Goal: Task Accomplishment & Management: Manage account settings

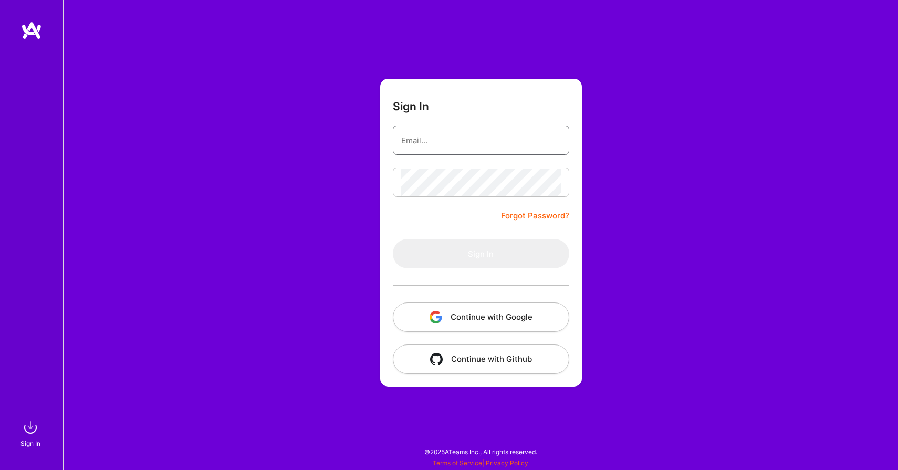
type input "[EMAIL_ADDRESS][DOMAIN_NAME]"
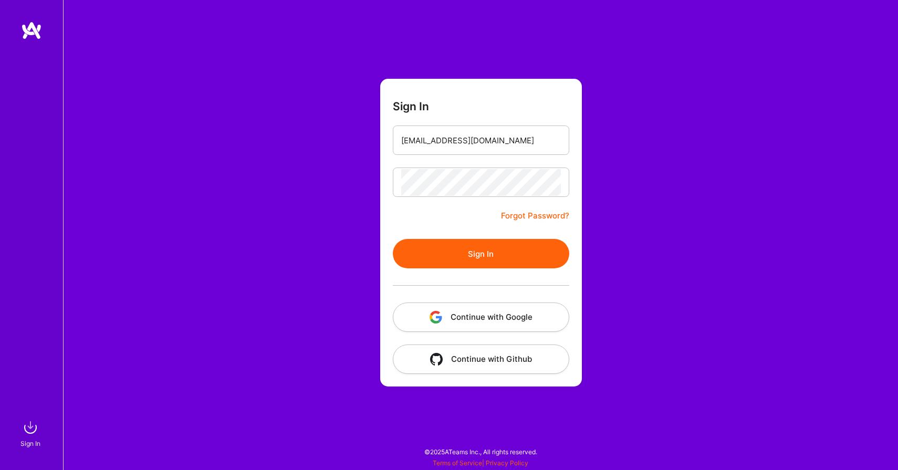
click at [413, 263] on button "Sign In" at bounding box center [481, 253] width 176 height 29
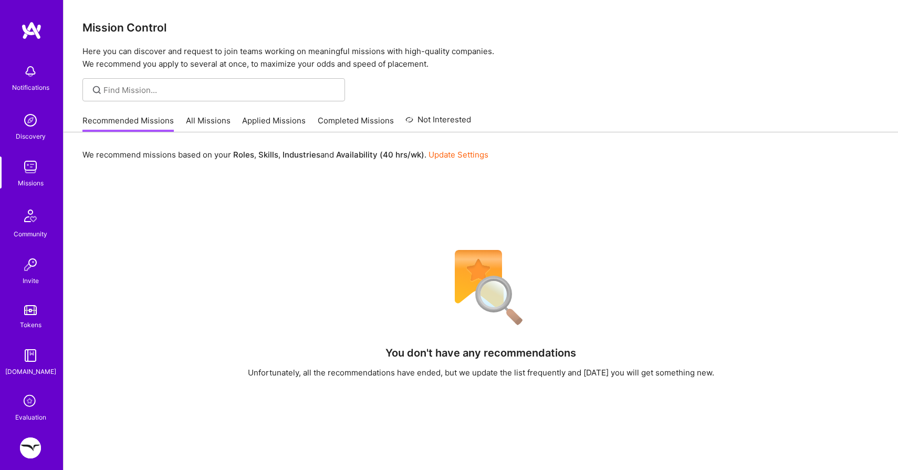
scroll to position [80, 0]
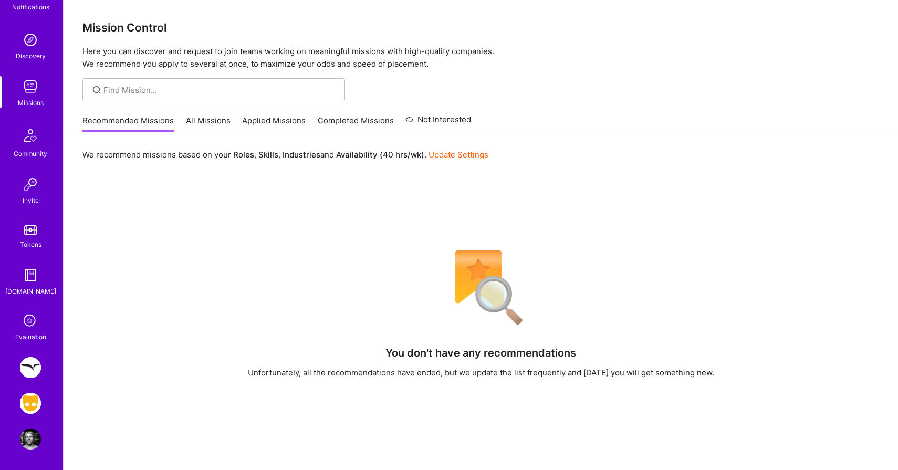
click at [28, 411] on img at bounding box center [30, 403] width 21 height 21
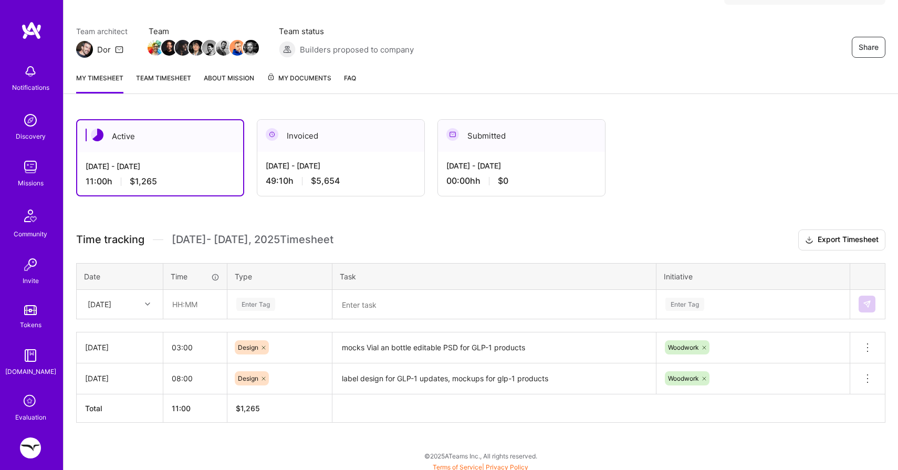
scroll to position [75, 0]
click at [144, 299] on div at bounding box center [149, 304] width 16 height 14
click at [128, 258] on div "Time tracking [DATE] - [DATE] Timesheet Export Timesheet Date Time Type Task In…" at bounding box center [480, 325] width 809 height 193
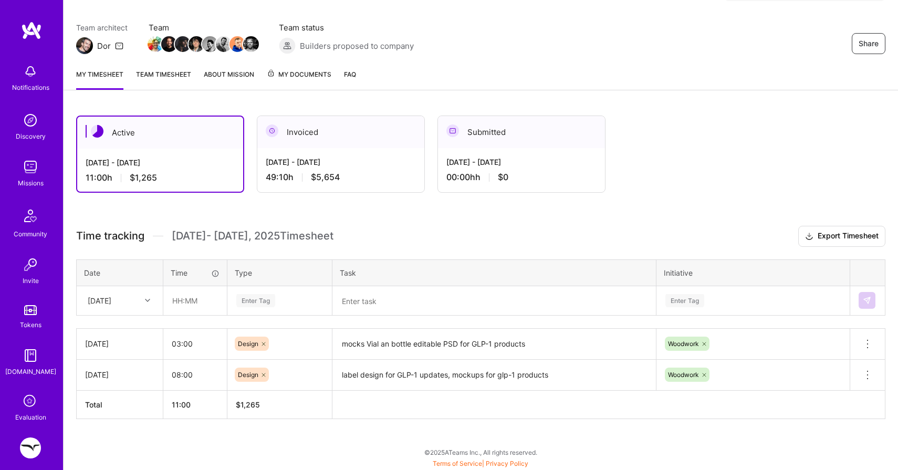
click at [111, 298] on div "[DATE]" at bounding box center [100, 300] width 24 height 11
click at [120, 368] on div "[DATE]" at bounding box center [119, 369] width 85 height 19
click at [171, 301] on input "text" at bounding box center [195, 301] width 62 height 28
type input "8"
type input "05:00"
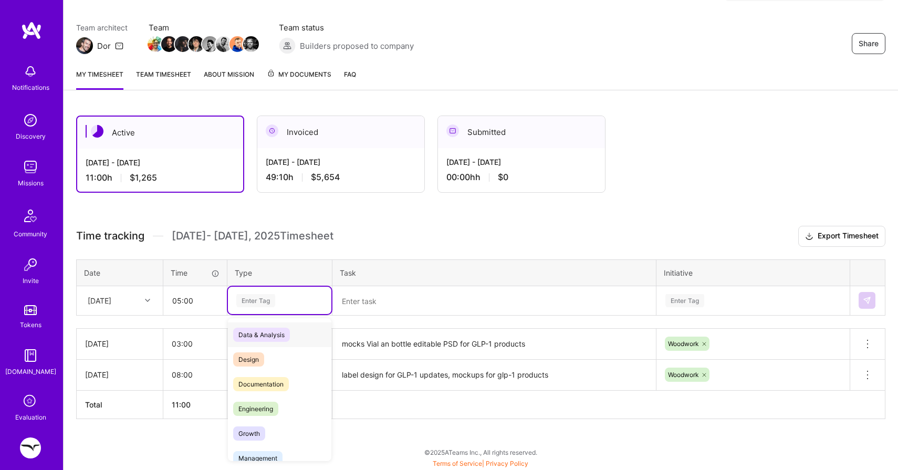
click at [258, 292] on div "Enter Tag" at bounding box center [279, 300] width 103 height 27
click at [252, 355] on span "Design" at bounding box center [248, 359] width 31 height 14
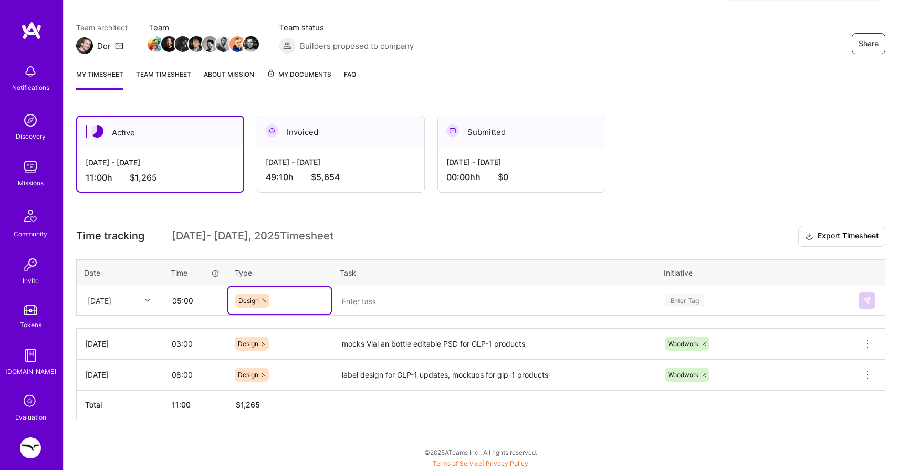
click at [357, 305] on textarea at bounding box center [493, 300] width 321 height 27
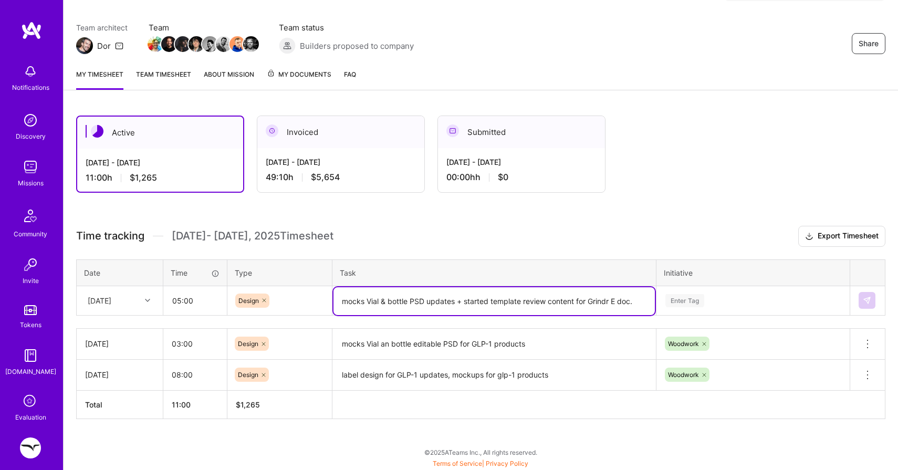
type textarea "mocks Vial & bottle PSD updates + started template review content for Grindr E …"
click at [707, 298] on div "Enter Tag" at bounding box center [753, 300] width 192 height 27
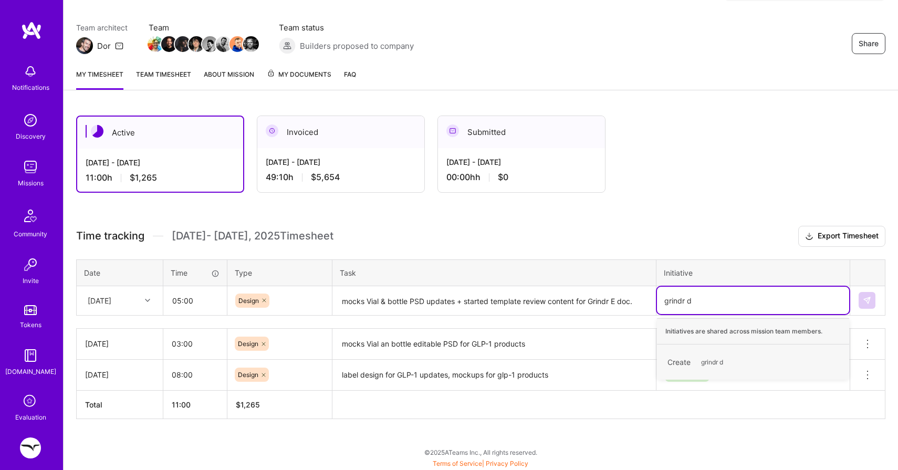
type input "grindr"
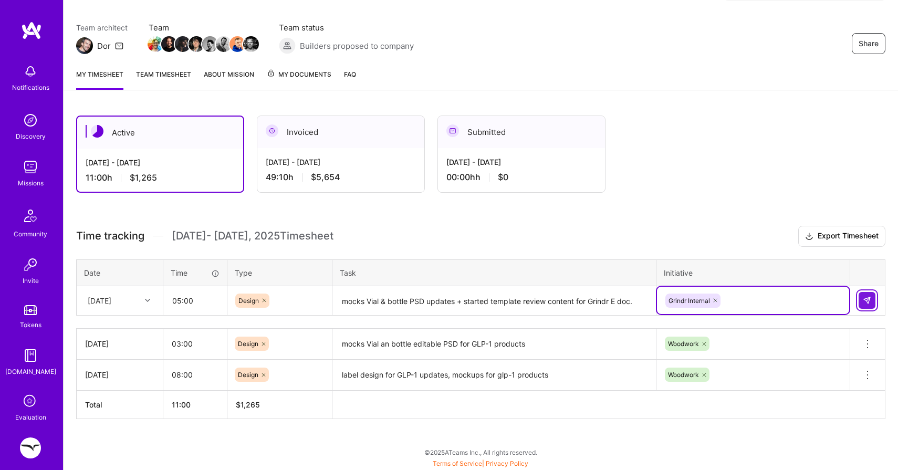
click at [864, 299] on img at bounding box center [867, 300] width 8 height 8
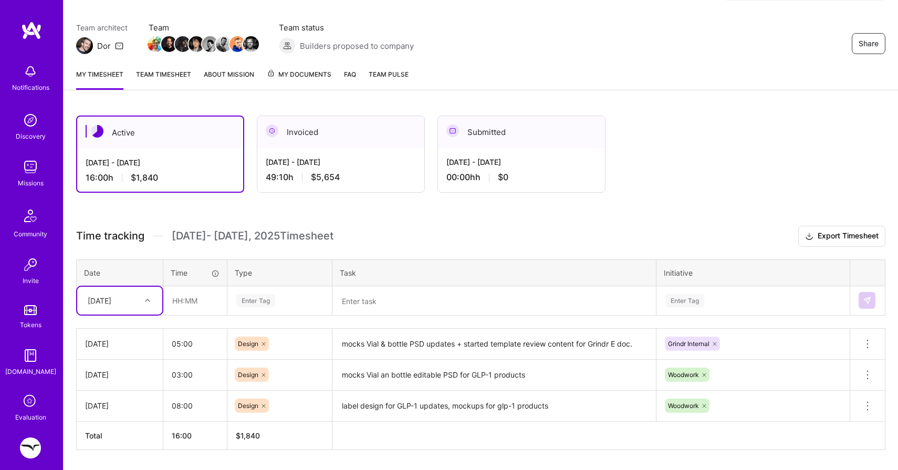
click at [108, 301] on div "[DATE]" at bounding box center [100, 300] width 24 height 11
click at [114, 402] on div "[DATE]" at bounding box center [119, 408] width 85 height 19
click at [180, 308] on input "text" at bounding box center [195, 301] width 62 height 28
type input "08:00"
click at [263, 295] on div "Enter Tag" at bounding box center [255, 300] width 39 height 16
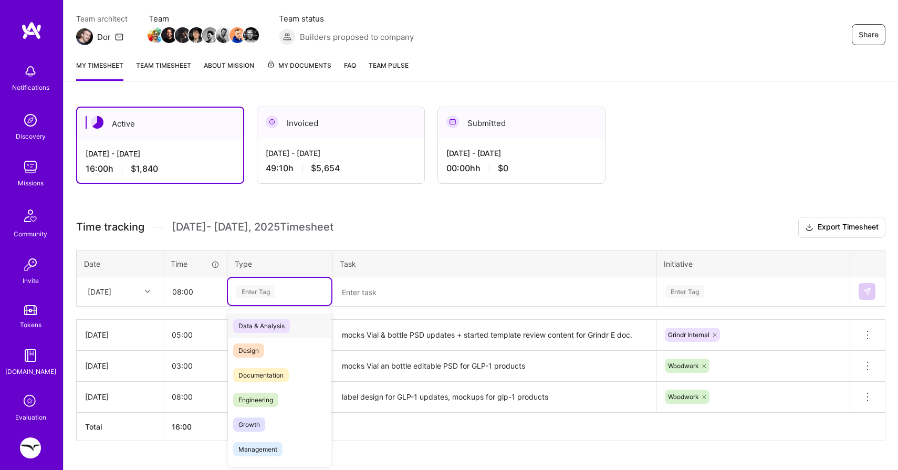
scroll to position [87, 0]
click at [253, 348] on span "Design" at bounding box center [248, 350] width 31 height 14
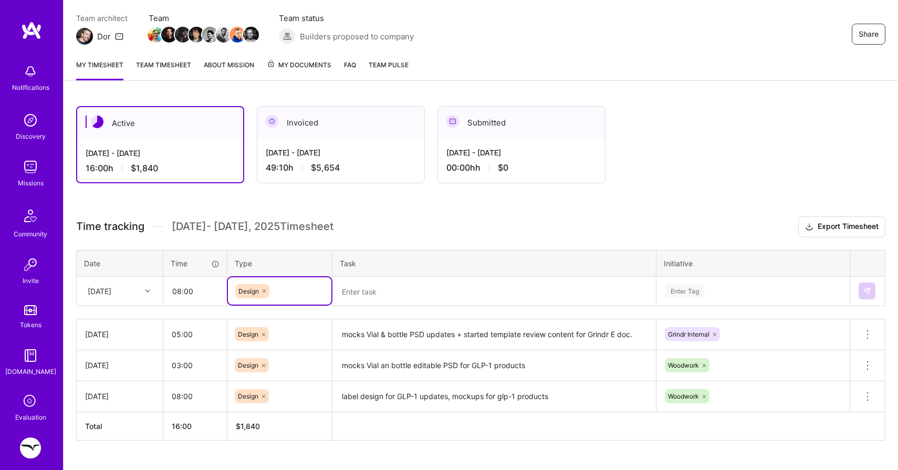
click at [368, 295] on textarea at bounding box center [493, 292] width 321 height 28
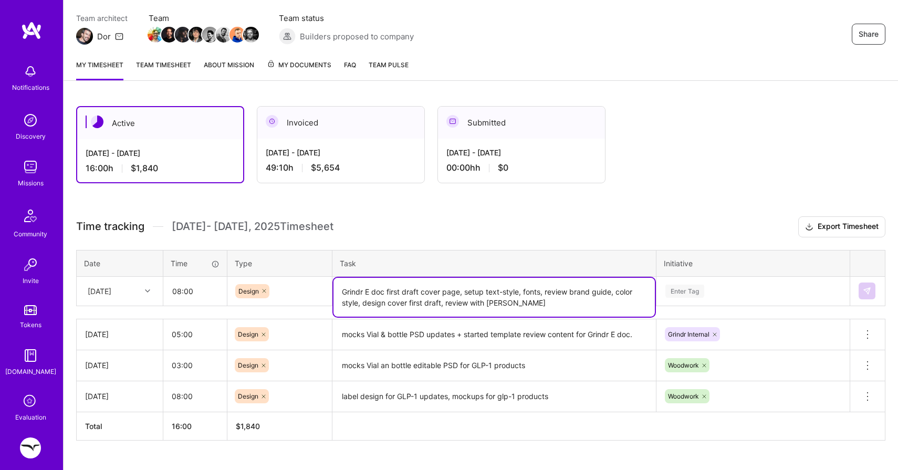
type textarea "Grindr E doc first draft cover page, setup text-style, fonts, review brand guid…"
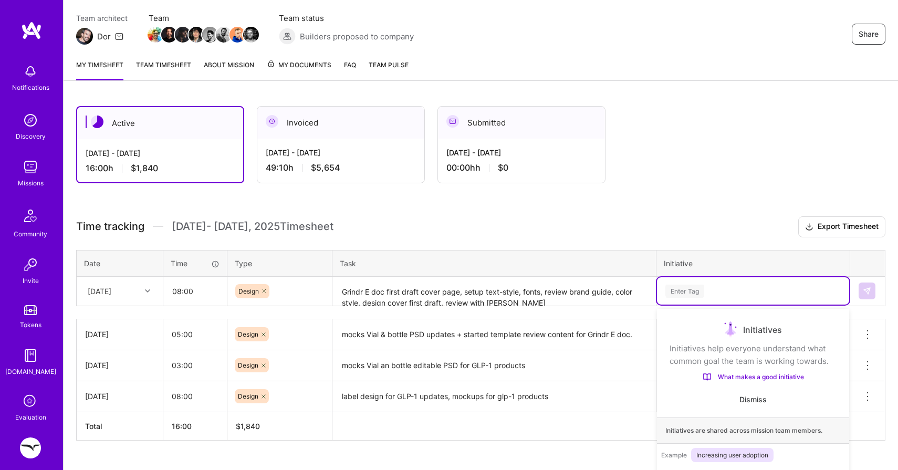
click at [696, 295] on div "option Grindr Internal, selected. option Woodwork focused, 1 of 32. 32 results …" at bounding box center [753, 290] width 192 height 27
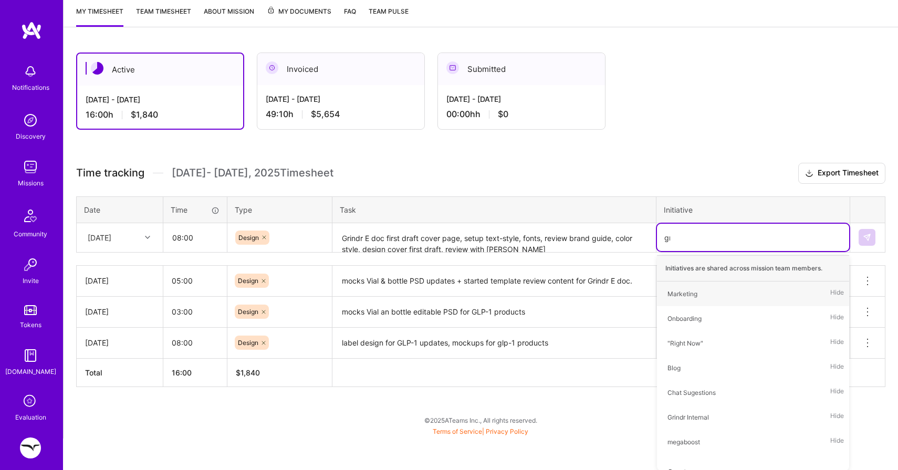
scroll to position [109, 0]
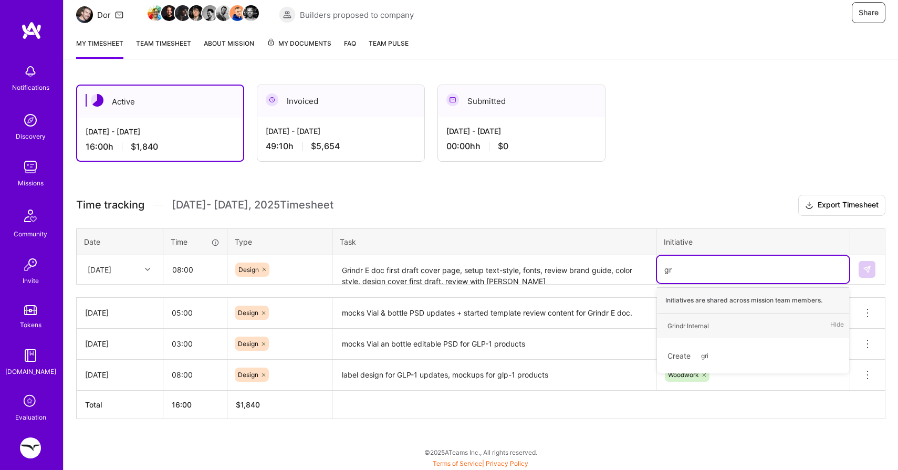
type input "g"
type input "Grindr"
click at [716, 353] on span "Grindr" at bounding box center [710, 356] width 28 height 14
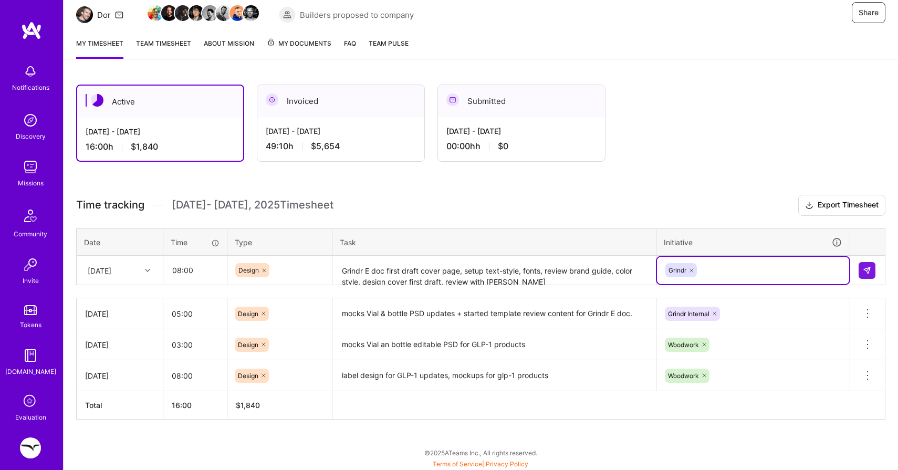
scroll to position [109, 0]
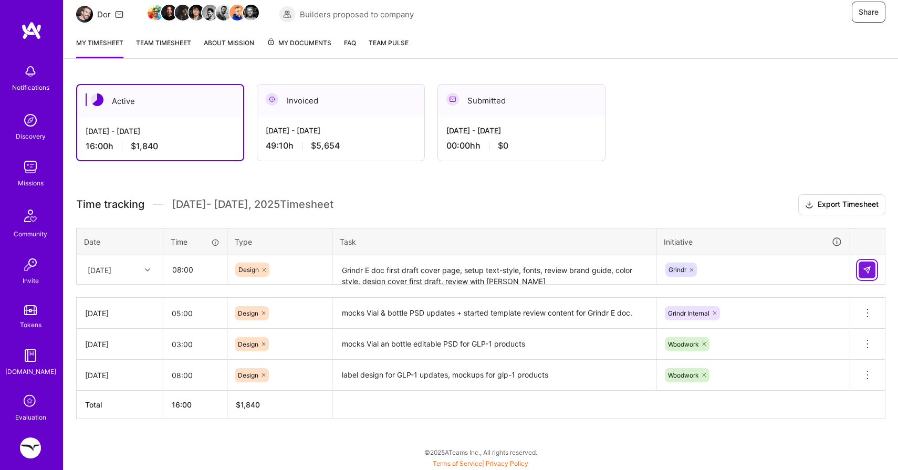
click at [863, 268] on img at bounding box center [867, 270] width 8 height 8
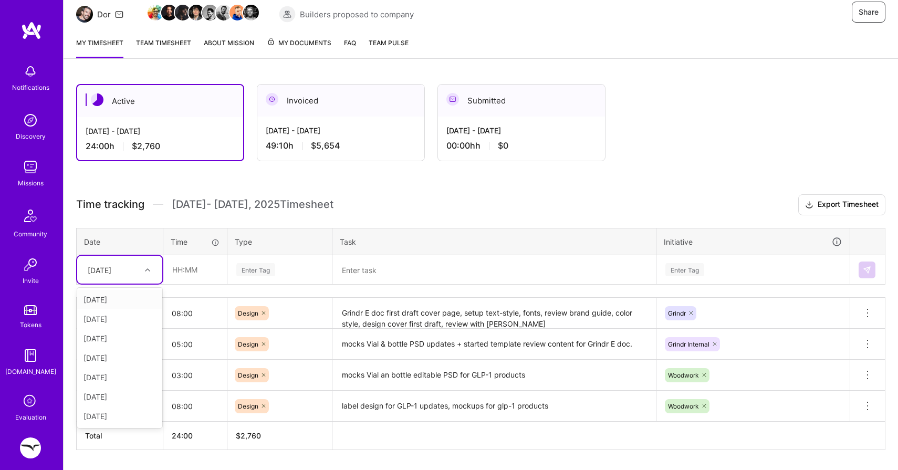
click at [111, 272] on div "[DATE]" at bounding box center [100, 269] width 24 height 11
click at [127, 394] on div "[DATE]" at bounding box center [119, 396] width 85 height 19
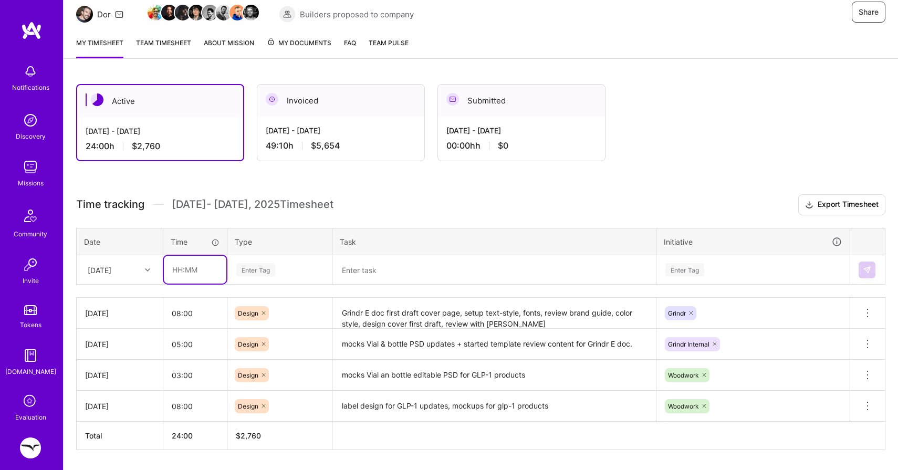
click at [197, 280] on input "text" at bounding box center [195, 270] width 62 height 28
type input "07:00"
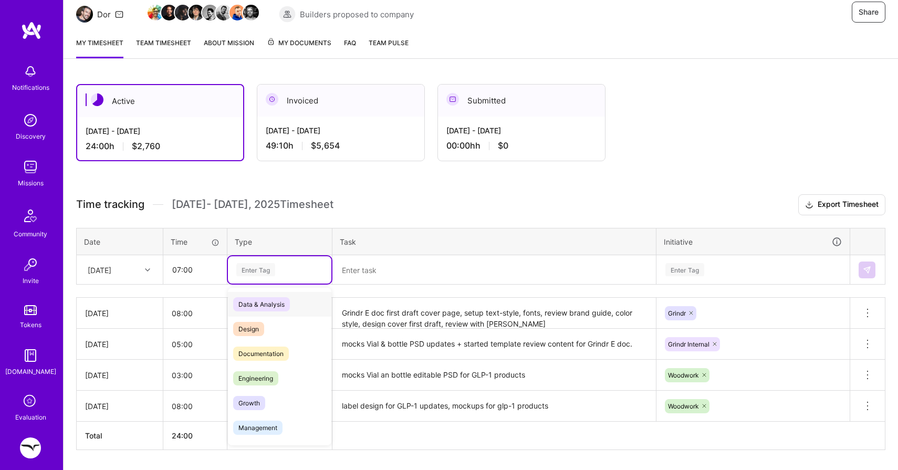
click at [267, 265] on div "Enter Tag" at bounding box center [255, 270] width 39 height 16
click at [257, 326] on span "Design" at bounding box center [248, 329] width 31 height 14
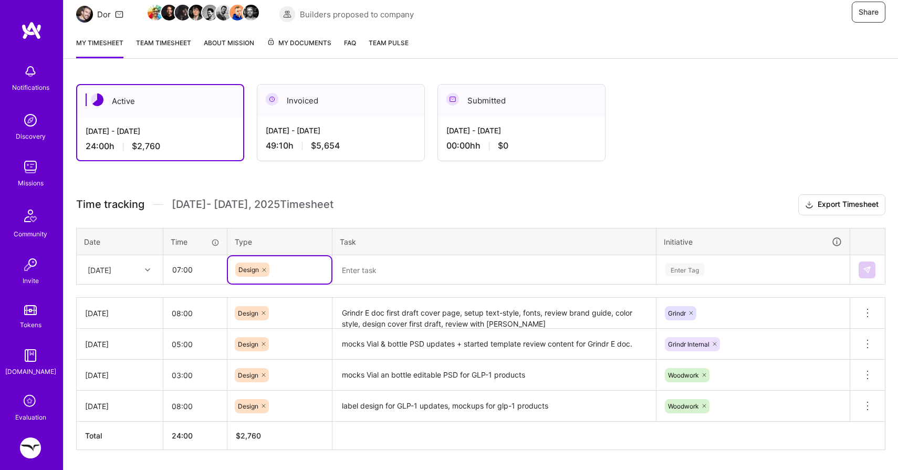
click at [264, 271] on icon at bounding box center [264, 270] width 6 height 6
type input "meeting"
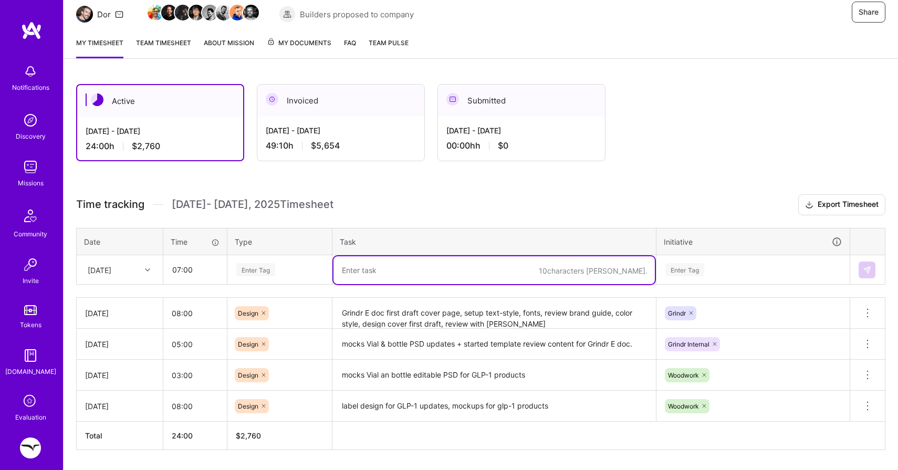
click at [361, 267] on textarea at bounding box center [493, 270] width 321 height 28
click at [686, 273] on div "Enter Tag" at bounding box center [753, 269] width 192 height 27
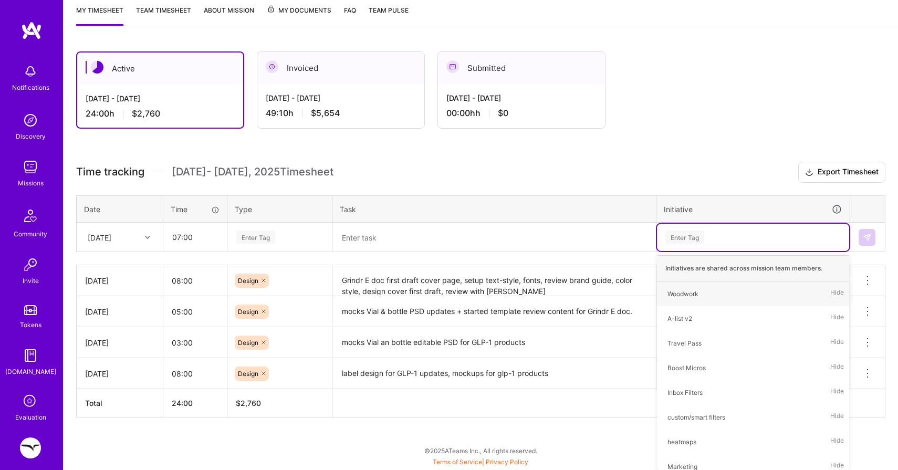
type input "g"
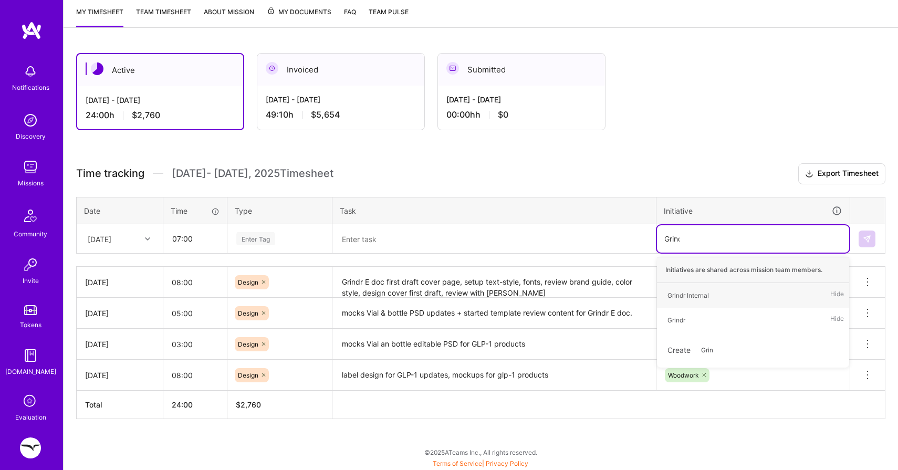
type input "Grindr"
click at [678, 321] on div "Grindr" at bounding box center [676, 320] width 18 height 11
click at [415, 243] on textarea at bounding box center [493, 239] width 321 height 28
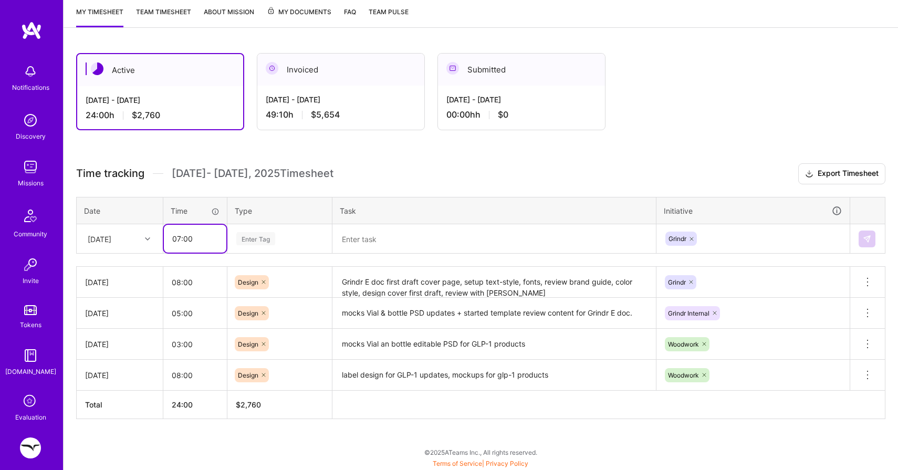
click at [180, 235] on input "07:00" at bounding box center [195, 239] width 62 height 28
type input "01:00"
click at [262, 244] on div "Enter Tag" at bounding box center [255, 239] width 39 height 16
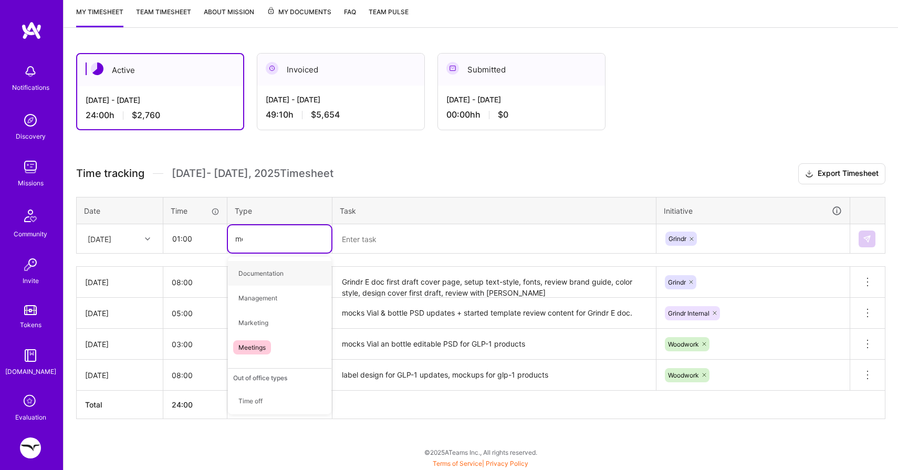
type input "mee"
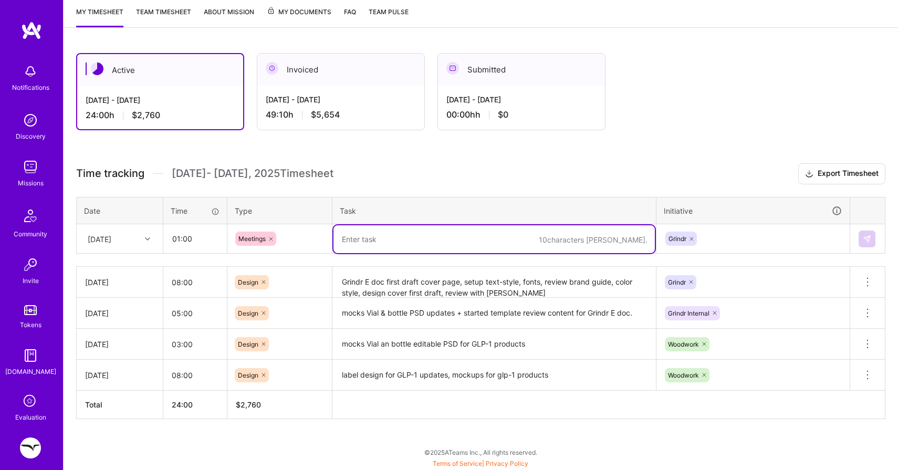
click at [376, 229] on textarea at bounding box center [493, 239] width 321 height 28
type textarea "review GrindrE doc + woodwork sync"
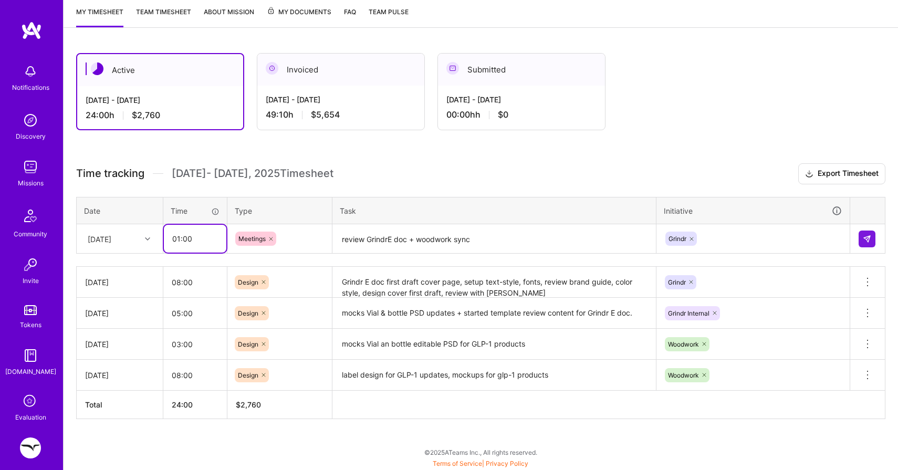
click at [177, 237] on input "01:00" at bounding box center [195, 239] width 62 height 28
type input "00:45"
click at [866, 239] on img at bounding box center [867, 239] width 8 height 8
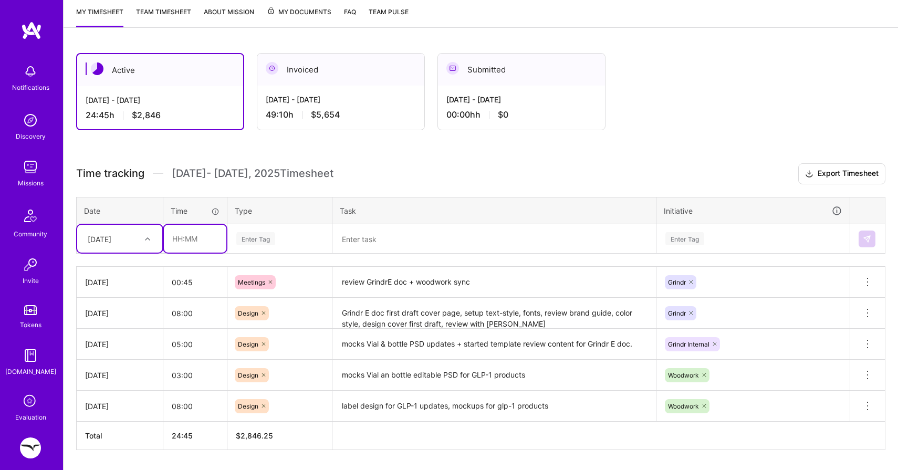
click at [179, 236] on input "text" at bounding box center [195, 239] width 62 height 28
type input "07:00"
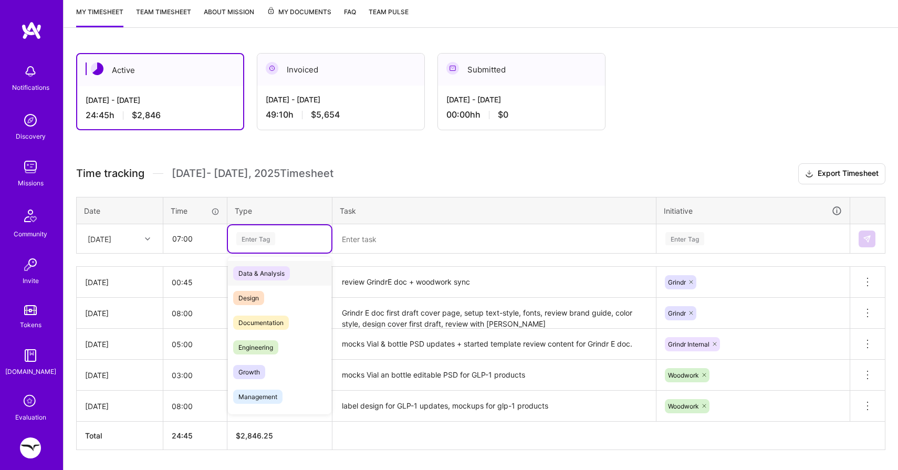
click at [255, 238] on div "Enter Tag" at bounding box center [255, 239] width 39 height 16
click at [252, 297] on span "Design" at bounding box center [248, 298] width 31 height 14
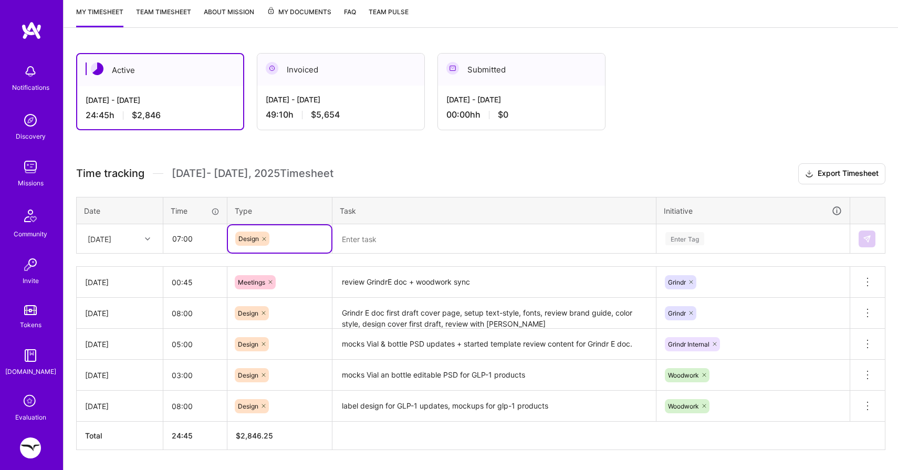
click at [362, 238] on textarea at bounding box center [493, 239] width 321 height 28
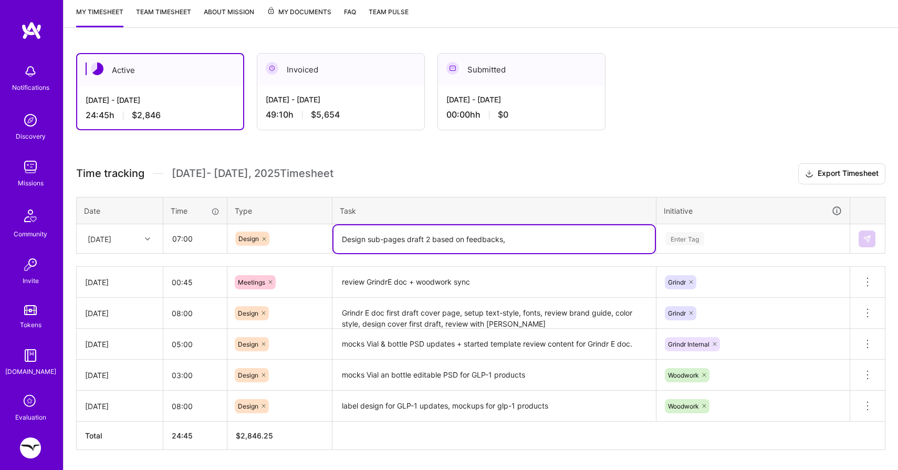
click at [429, 241] on textarea "Design sub-pages draft 2 based on feedbacks," at bounding box center [493, 239] width 321 height 28
type textarea "Design sub-pages draft page 2,3,4,5,6,7"
click at [685, 234] on div "Enter Tag" at bounding box center [684, 239] width 39 height 16
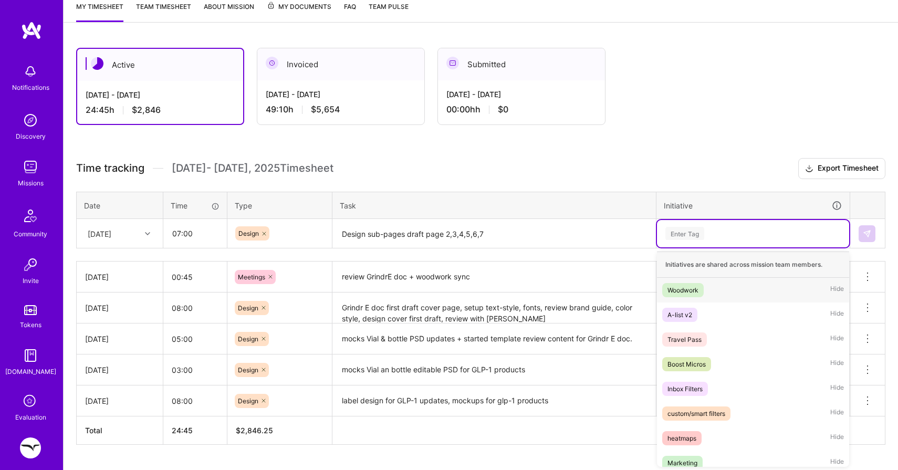
scroll to position [146, 0]
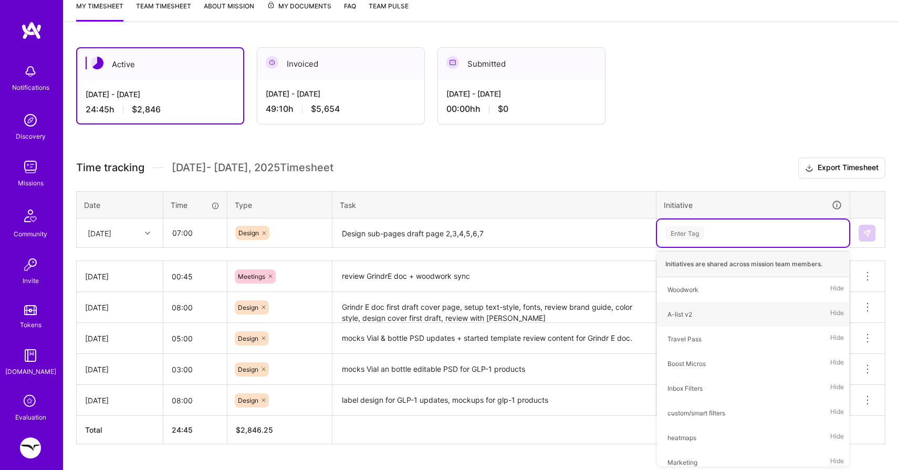
type input "g"
type input "Grindr"
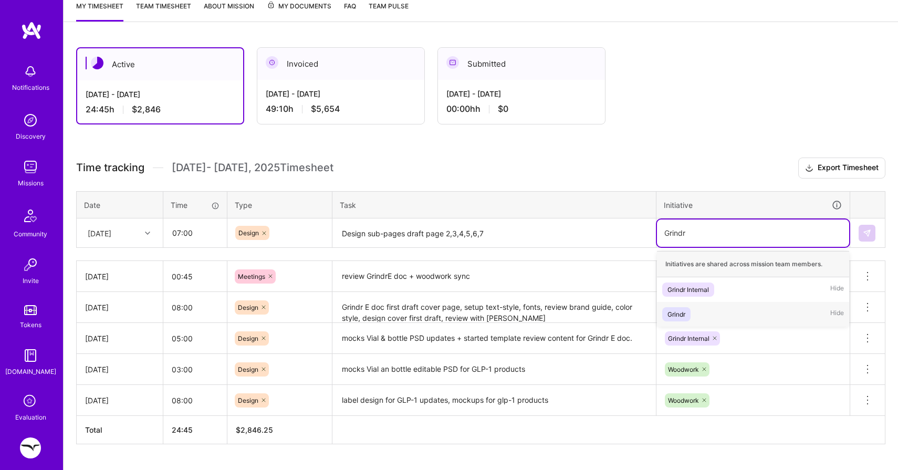
click at [681, 319] on span "Grindr" at bounding box center [676, 314] width 28 height 14
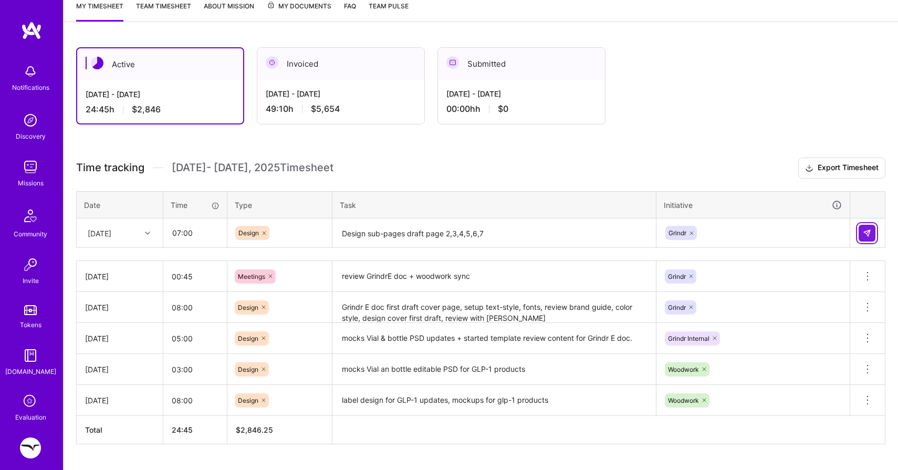
click at [862, 238] on button at bounding box center [867, 233] width 17 height 17
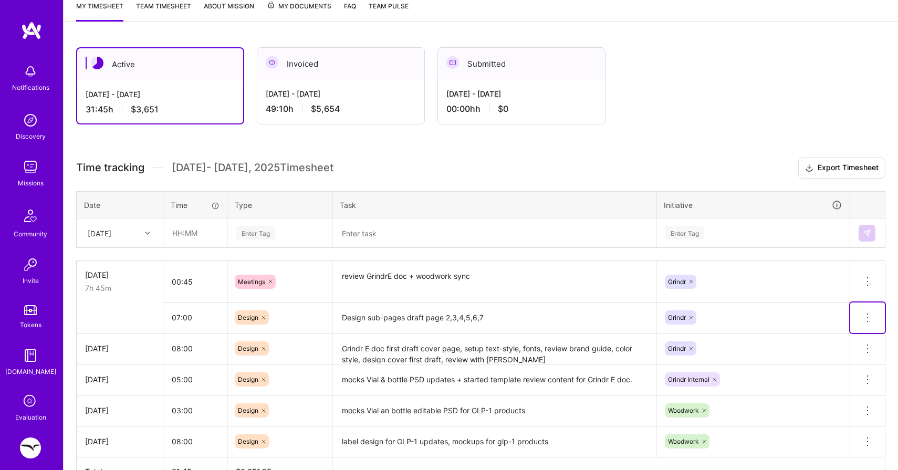
click at [868, 315] on icon at bounding box center [867, 317] width 13 height 13
click at [517, 311] on textarea "Design sub-pages draft page 2,3,4,5,6,7" at bounding box center [493, 318] width 321 height 29
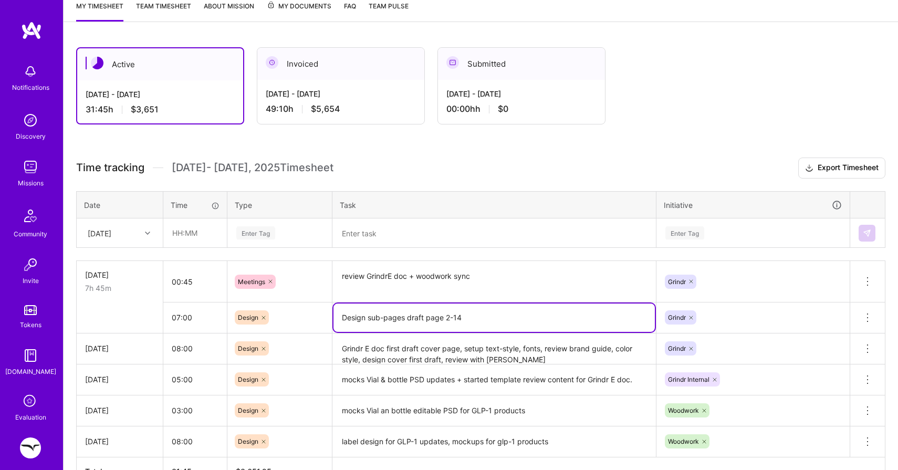
type textarea "Design sub-pages draft page 2-14"
click at [213, 229] on input "text" at bounding box center [195, 233] width 62 height 28
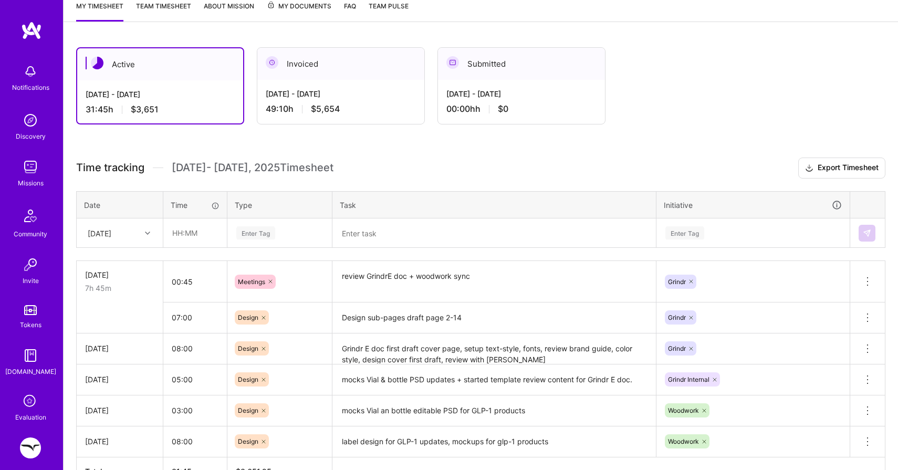
click at [132, 235] on div "[DATE]" at bounding box center [111, 232] width 58 height 17
click at [198, 286] on input "00:45" at bounding box center [195, 282] width 64 height 28
type input "00:30"
click at [177, 313] on input "07:00" at bounding box center [195, 318] width 64 height 28
click at [183, 231] on input "text" at bounding box center [195, 233] width 62 height 28
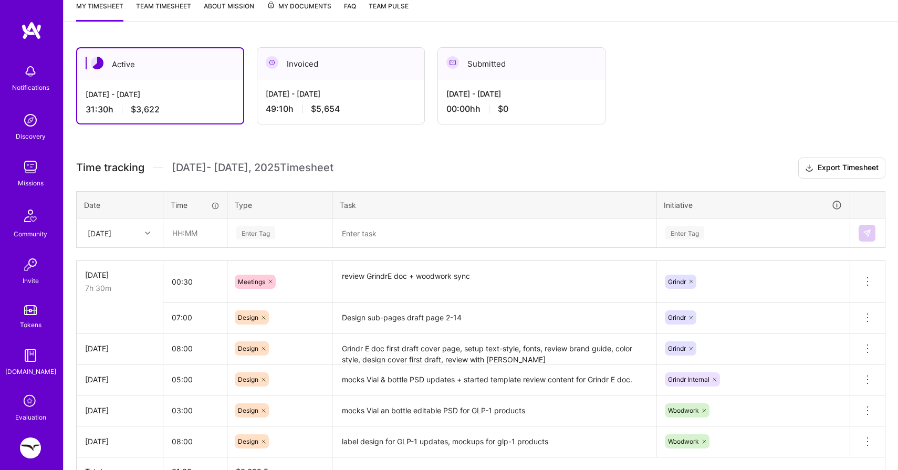
click at [167, 302] on td "07:00" at bounding box center [195, 317] width 64 height 31
click at [178, 318] on input "07:00" at bounding box center [195, 318] width 64 height 28
click at [111, 232] on div "[DATE]" at bounding box center [100, 232] width 24 height 11
click at [123, 378] on div "[DATE]" at bounding box center [119, 379] width 85 height 19
click at [196, 242] on input "text" at bounding box center [195, 233] width 62 height 28
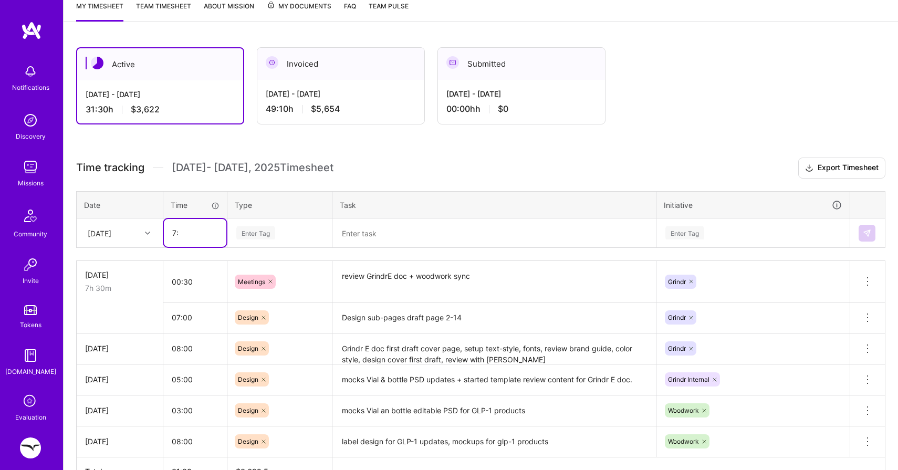
type input "7"
type input "08:00"
click at [259, 238] on div "Enter Tag" at bounding box center [255, 233] width 39 height 16
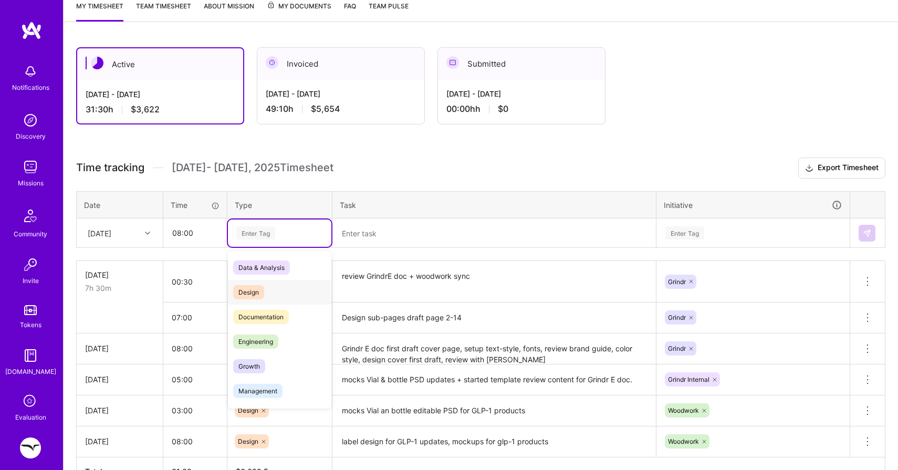
click at [252, 288] on span "Design" at bounding box center [248, 292] width 31 height 14
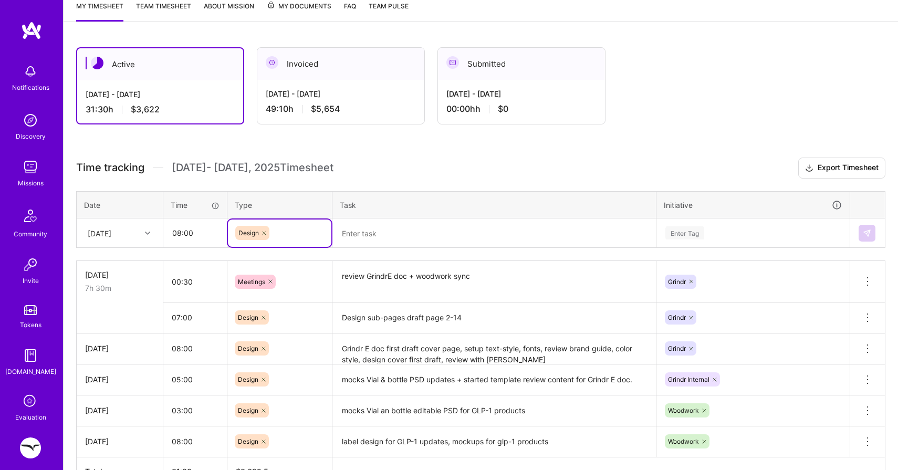
click at [371, 236] on textarea at bounding box center [493, 234] width 321 height 28
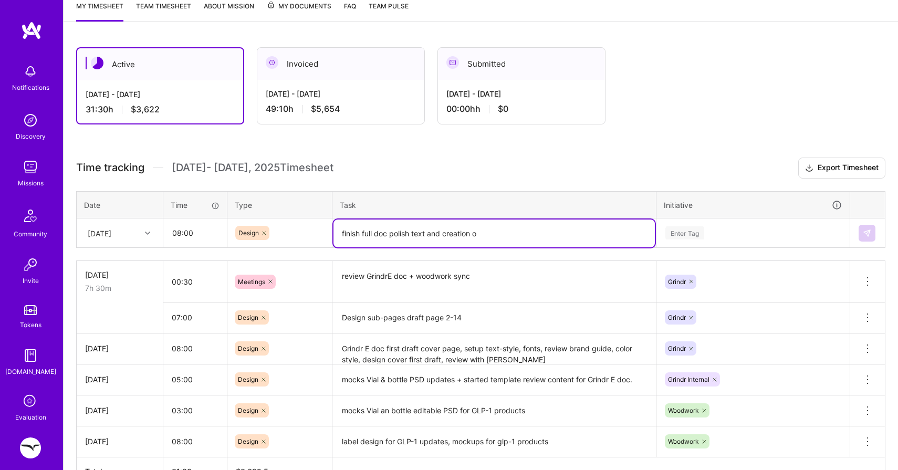
click at [430, 233] on textarea "finish full doc polish text and creation o" at bounding box center [493, 234] width 321 height 28
click at [498, 233] on textarea "finish full doc polish layout for each pages, created new images and illustr" at bounding box center [493, 234] width 321 height 28
click at [626, 235] on textarea "finish full doc polish layout for each pages, creation of new images and illustr" at bounding box center [493, 234] width 321 height 28
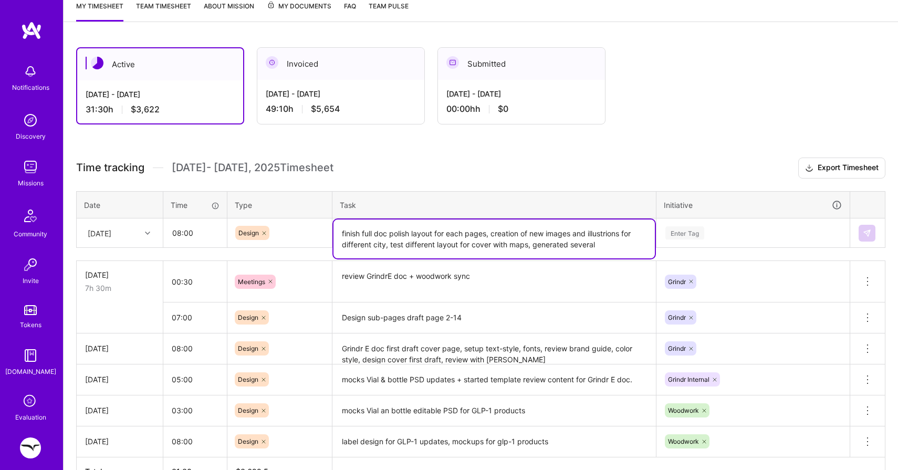
click at [534, 245] on textarea "finish full doc polish layout for each pages, creation of new images and illust…" at bounding box center [493, 239] width 321 height 39
type textarea "finish full doc polish layout for each pages, creation of new images and illust…"
click at [682, 237] on div "Enter Tag" at bounding box center [684, 233] width 39 height 16
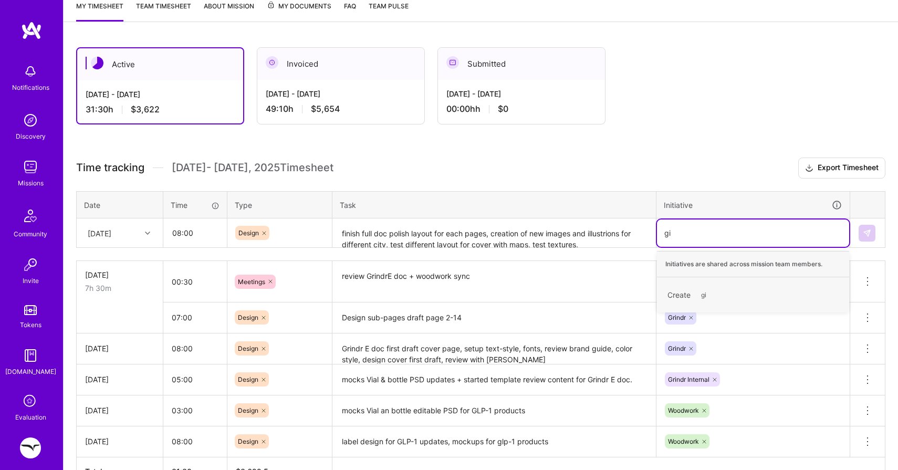
type input "g"
type input "Grindr"
click at [602, 237] on textarea "finish full doc polish layout for each pages, creation of new images and illust…" at bounding box center [493, 234] width 321 height 28
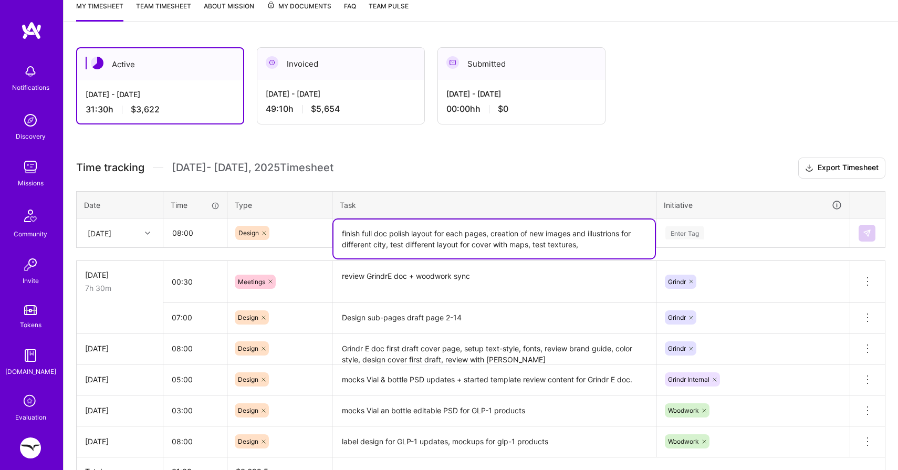
click at [591, 246] on textarea "finish full doc polish layout for each pages, creation of new images and illust…" at bounding box center [493, 239] width 321 height 39
type textarea "finish full doc polish layout for each pages, creation of new images and illust…"
click at [676, 226] on div "Enter Tag" at bounding box center [684, 233] width 39 height 16
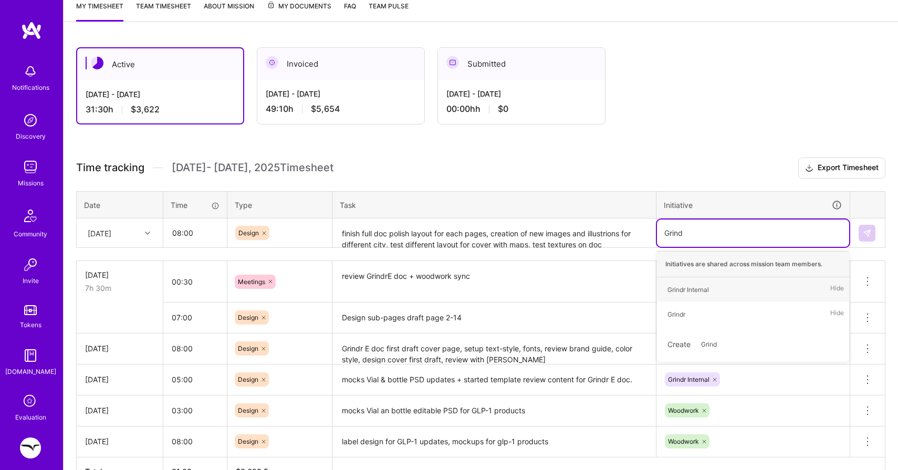
type input "Grindr"
click at [680, 309] on div "Grindr" at bounding box center [676, 314] width 18 height 11
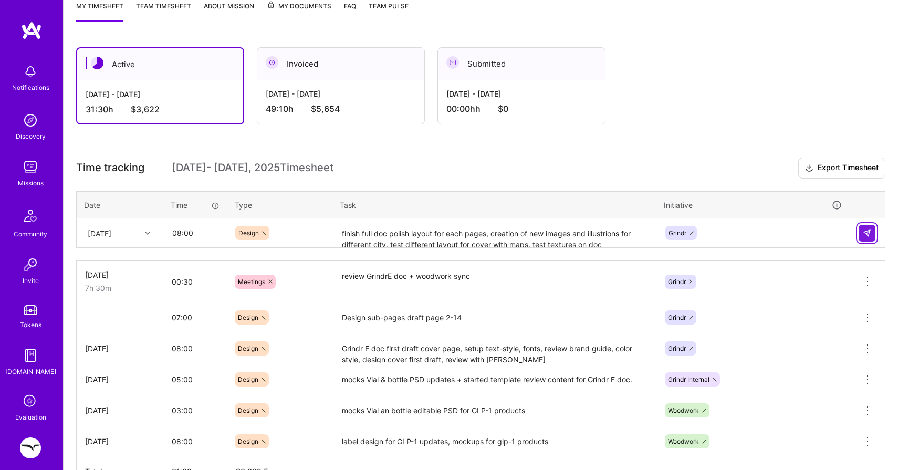
click at [867, 232] on img at bounding box center [867, 233] width 8 height 8
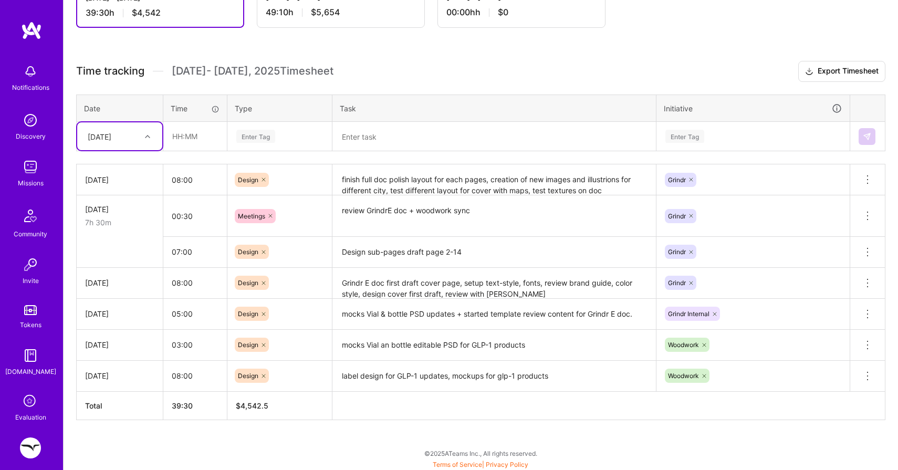
scroll to position [244, 0]
click at [122, 124] on div "[DATE]" at bounding box center [119, 135] width 85 height 28
click at [363, 67] on h3 "Time tracking [DATE] - [DATE] Timesheet Export Timesheet" at bounding box center [480, 70] width 809 height 21
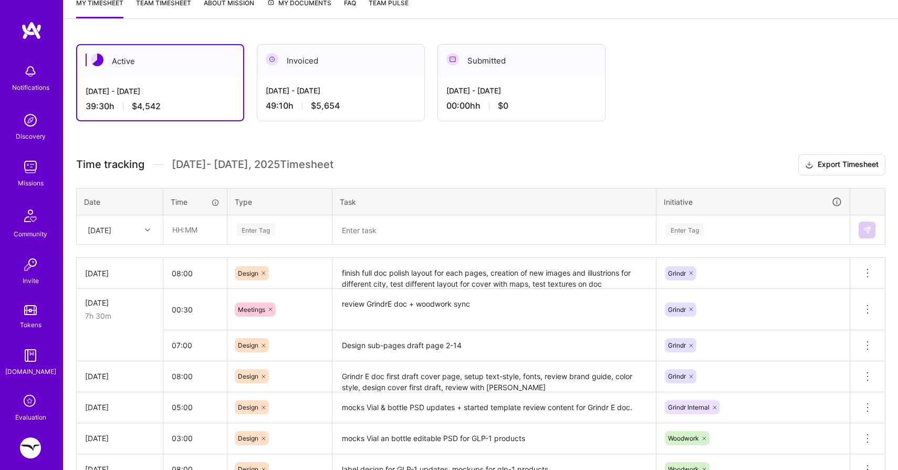
scroll to position [0, 0]
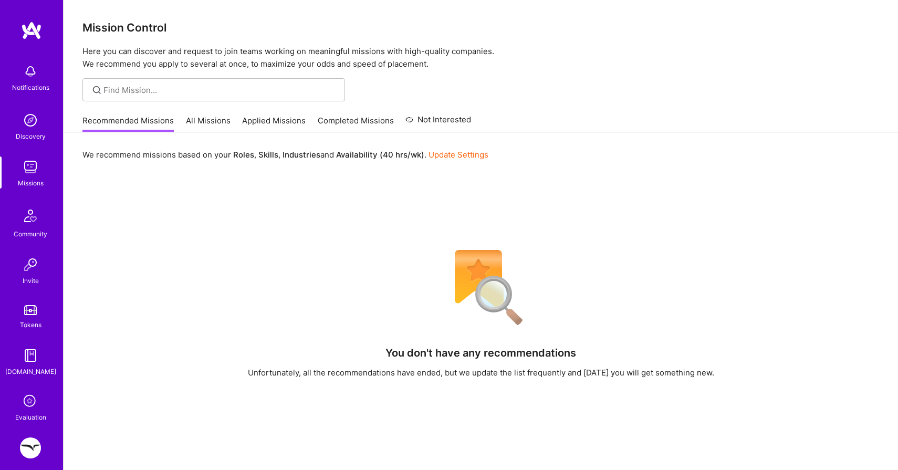
click at [207, 116] on link "All Missions" at bounding box center [208, 123] width 45 height 17
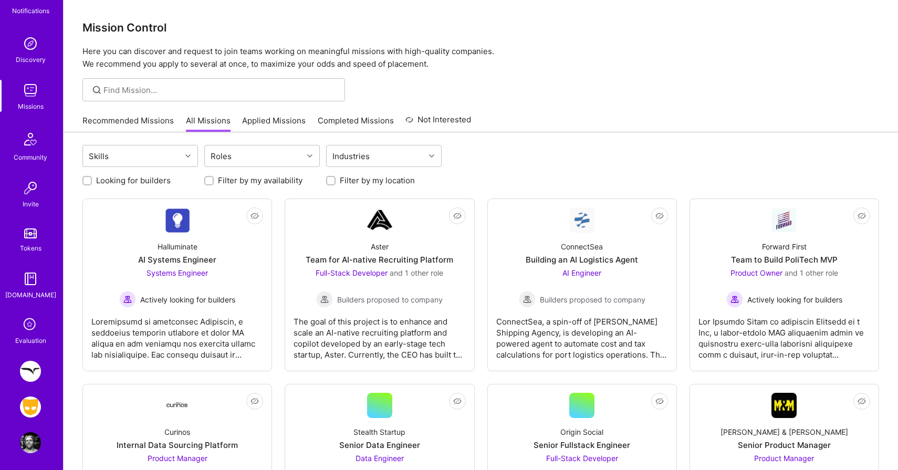
scroll to position [80, 0]
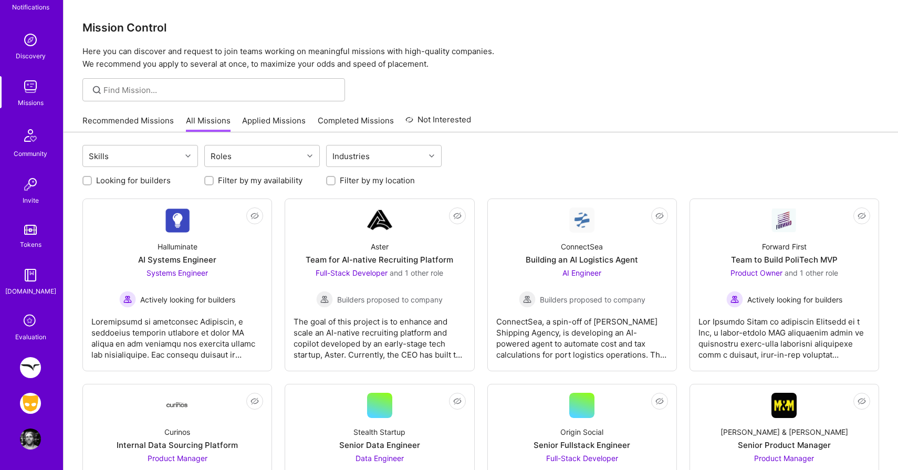
click at [32, 400] on img at bounding box center [30, 403] width 21 height 21
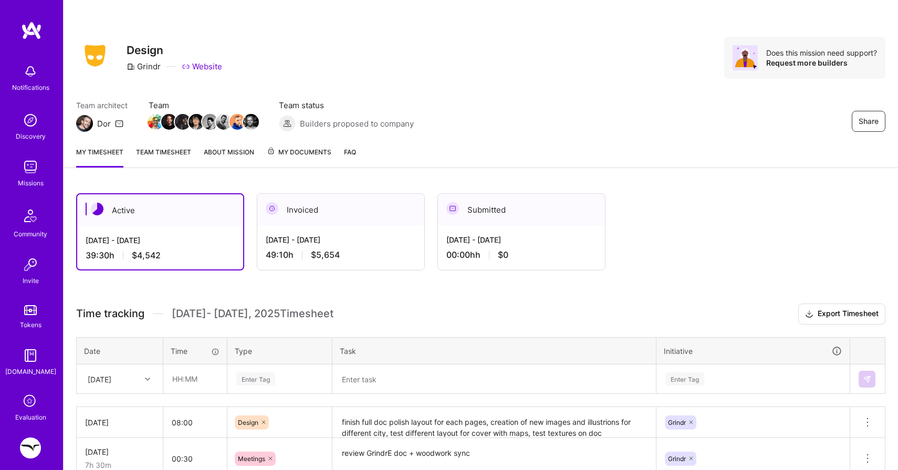
scroll to position [9, 0]
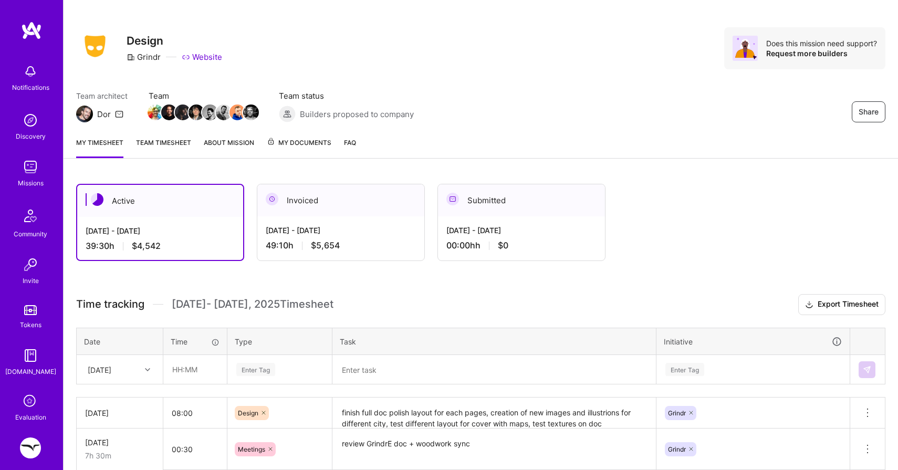
click at [323, 242] on span "$5,654" at bounding box center [325, 245] width 29 height 11
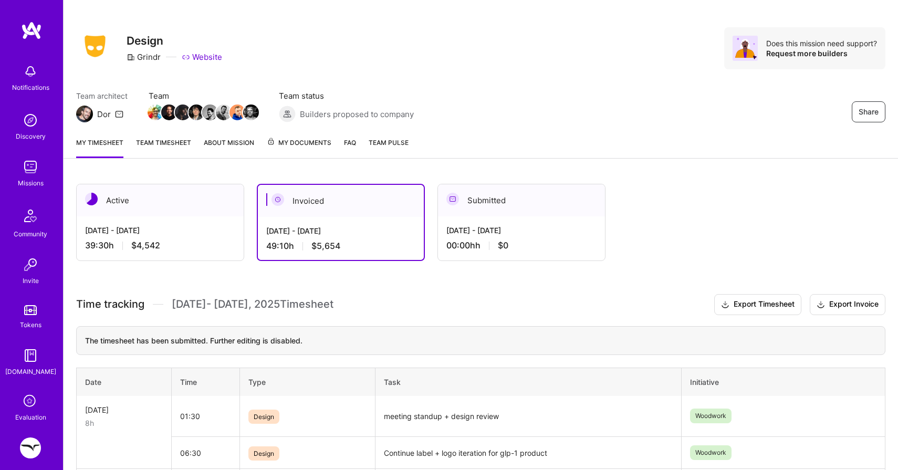
click at [198, 222] on div "Oct 1 - Oct 15, 2025 39:30 h $4,542" at bounding box center [160, 237] width 167 height 43
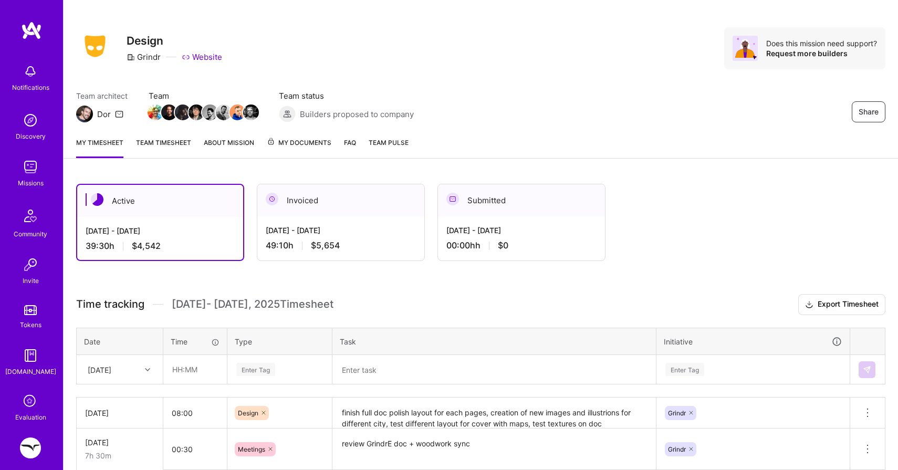
click at [220, 145] on link "About Mission" at bounding box center [229, 147] width 50 height 21
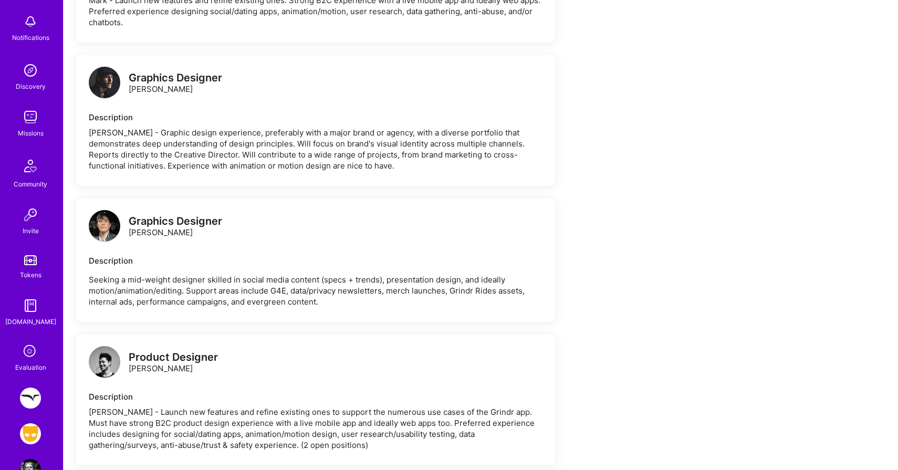
scroll to position [80, 0]
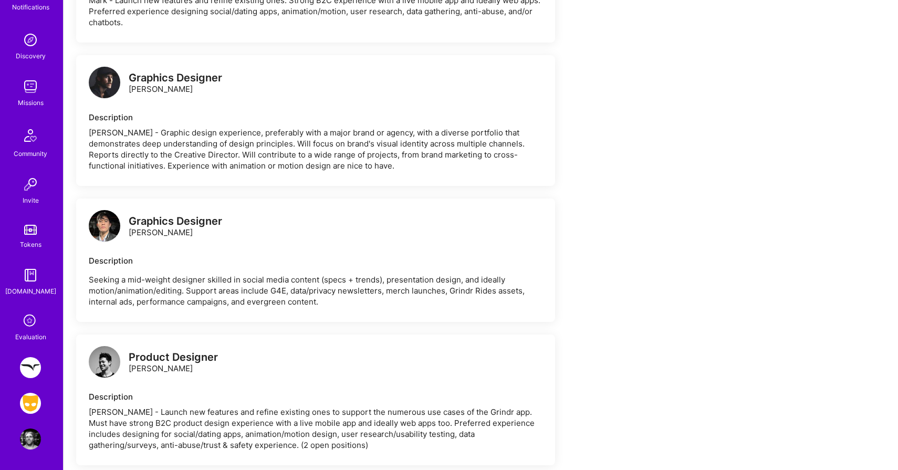
click at [31, 393] on img at bounding box center [30, 403] width 21 height 21
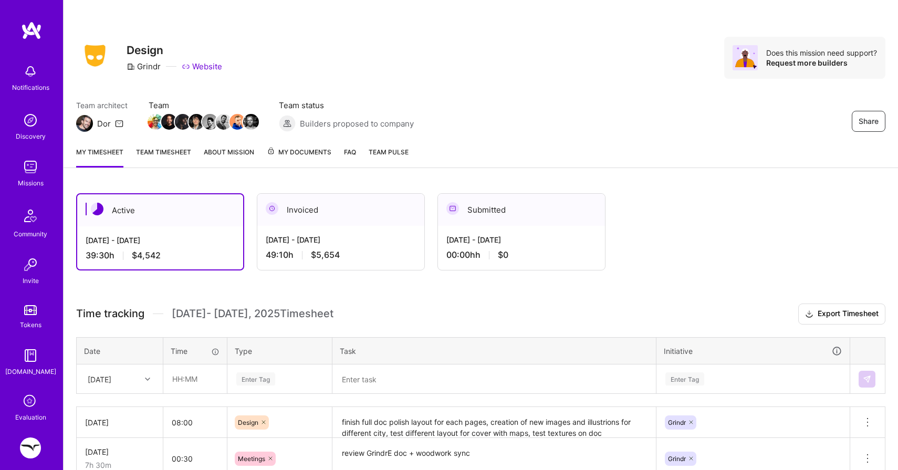
click at [152, 256] on span "$4,542" at bounding box center [146, 255] width 29 height 11
click at [183, 293] on div "Active Oct 1 - Oct 15, 2025 39:30 h $4,542 Invoiced Sep 16 - Sep 30, 2025 49:10…" at bounding box center [481, 448] width 834 height 534
